Goal: Information Seeking & Learning: Learn about a topic

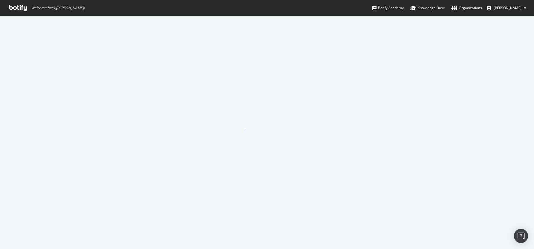
click at [21, 5] on icon at bounding box center [17, 8] width 17 height 7
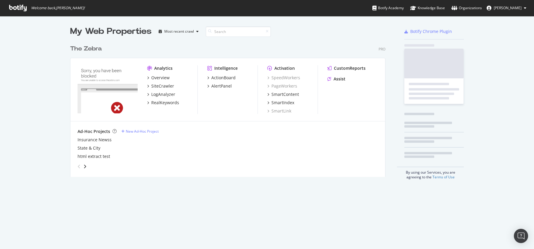
scroll to position [139, 320]
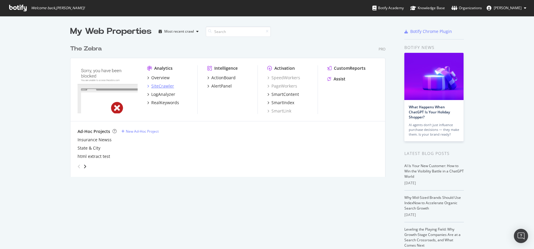
click at [164, 84] on div "SiteCrawler" at bounding box center [162, 86] width 23 height 6
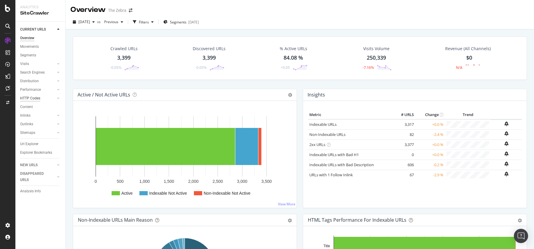
click at [30, 99] on div "HTTP Codes" at bounding box center [30, 98] width 20 height 6
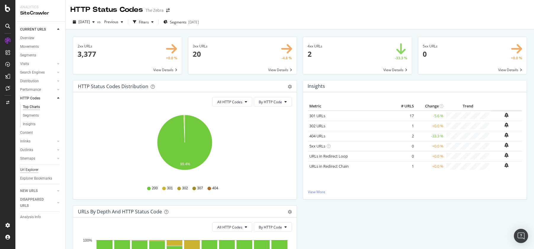
click at [27, 169] on div "Url Explorer" at bounding box center [29, 169] width 18 height 6
